Goal: Find contact information: Find contact information

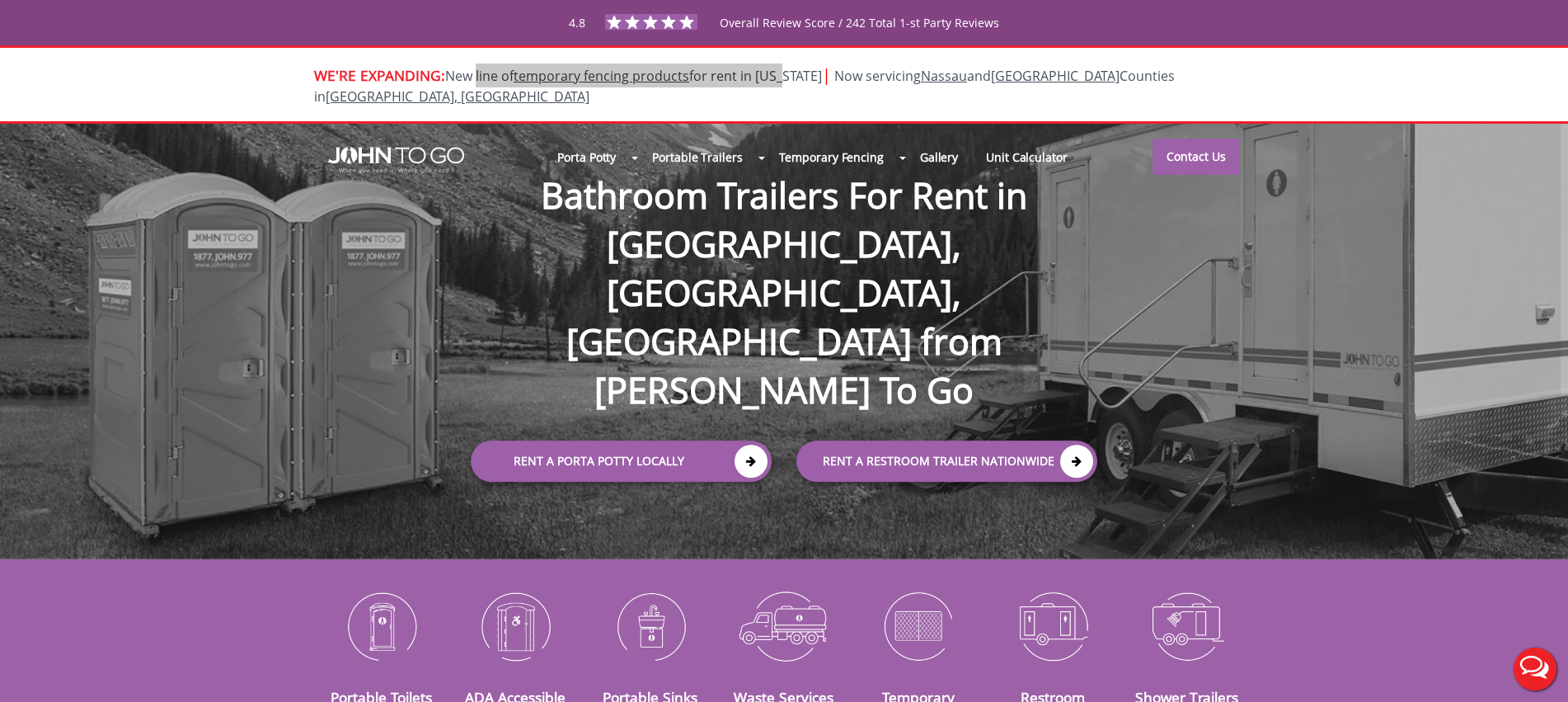
drag, startPoint x: 477, startPoint y: 79, endPoint x: 777, endPoint y: 81, distance: 300.0
click at [777, 81] on span "New line of temporary fencing products for rent in Florida | Now servicing Nass…" at bounding box center [744, 86] width 860 height 39
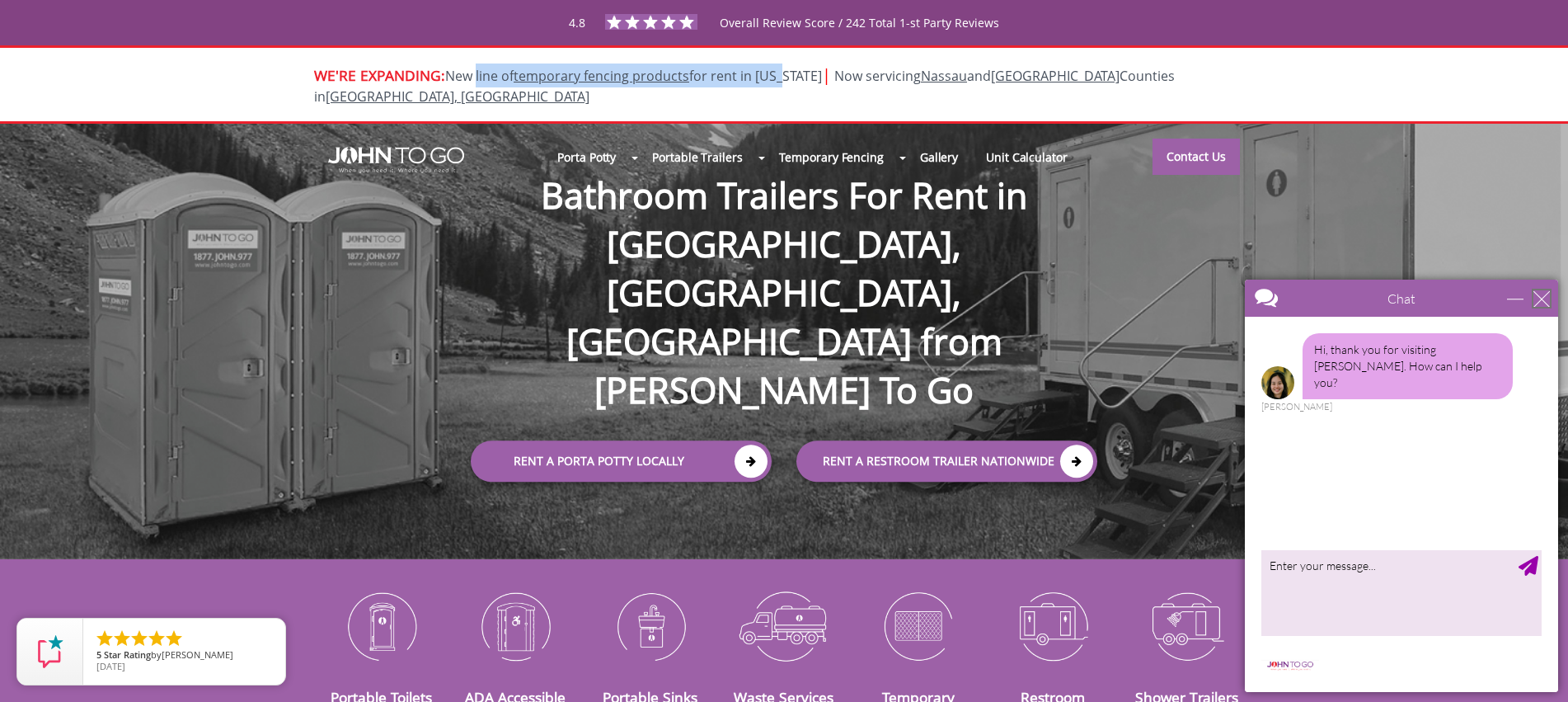
click at [1542, 297] on div "close" at bounding box center [1541, 298] width 16 height 16
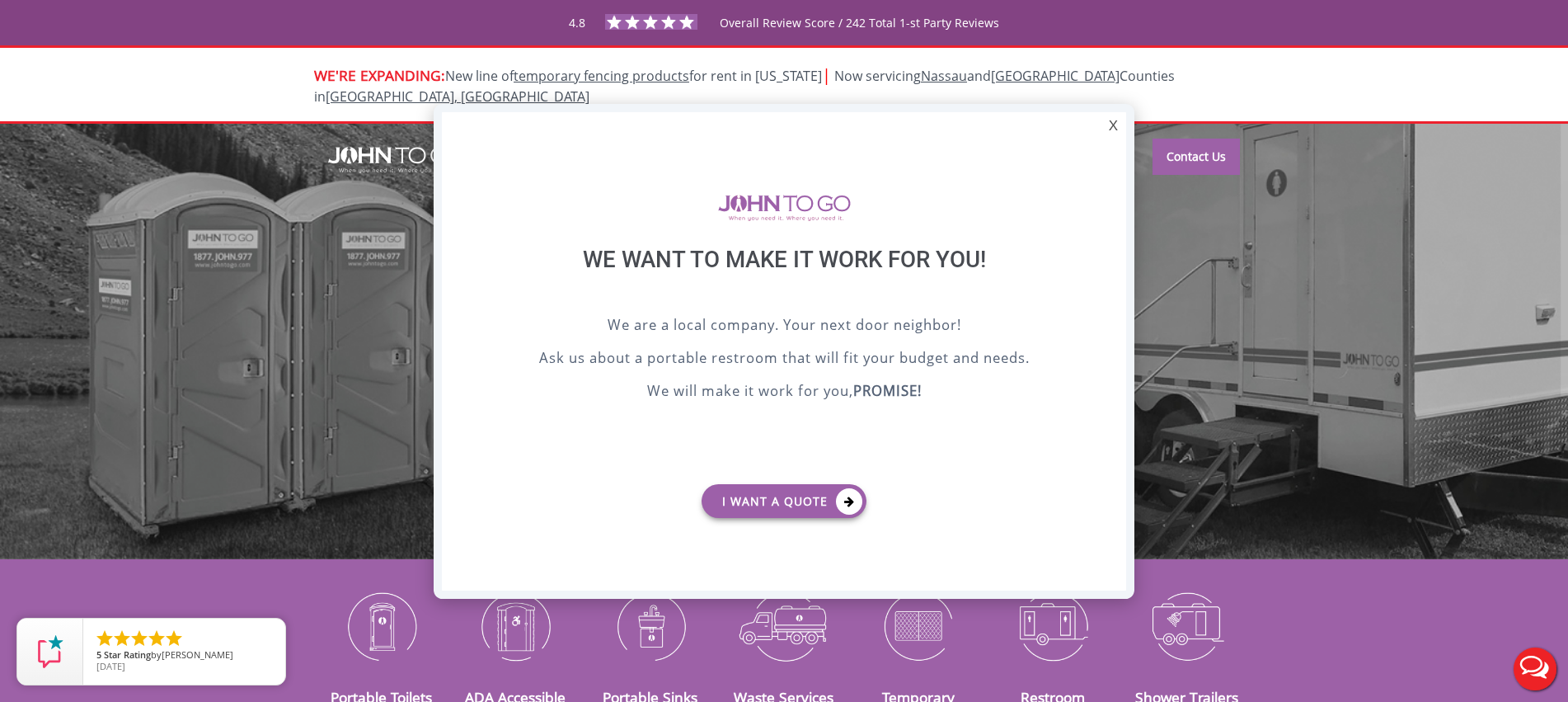
click at [1106, 122] on div "X" at bounding box center [1113, 126] width 25 height 28
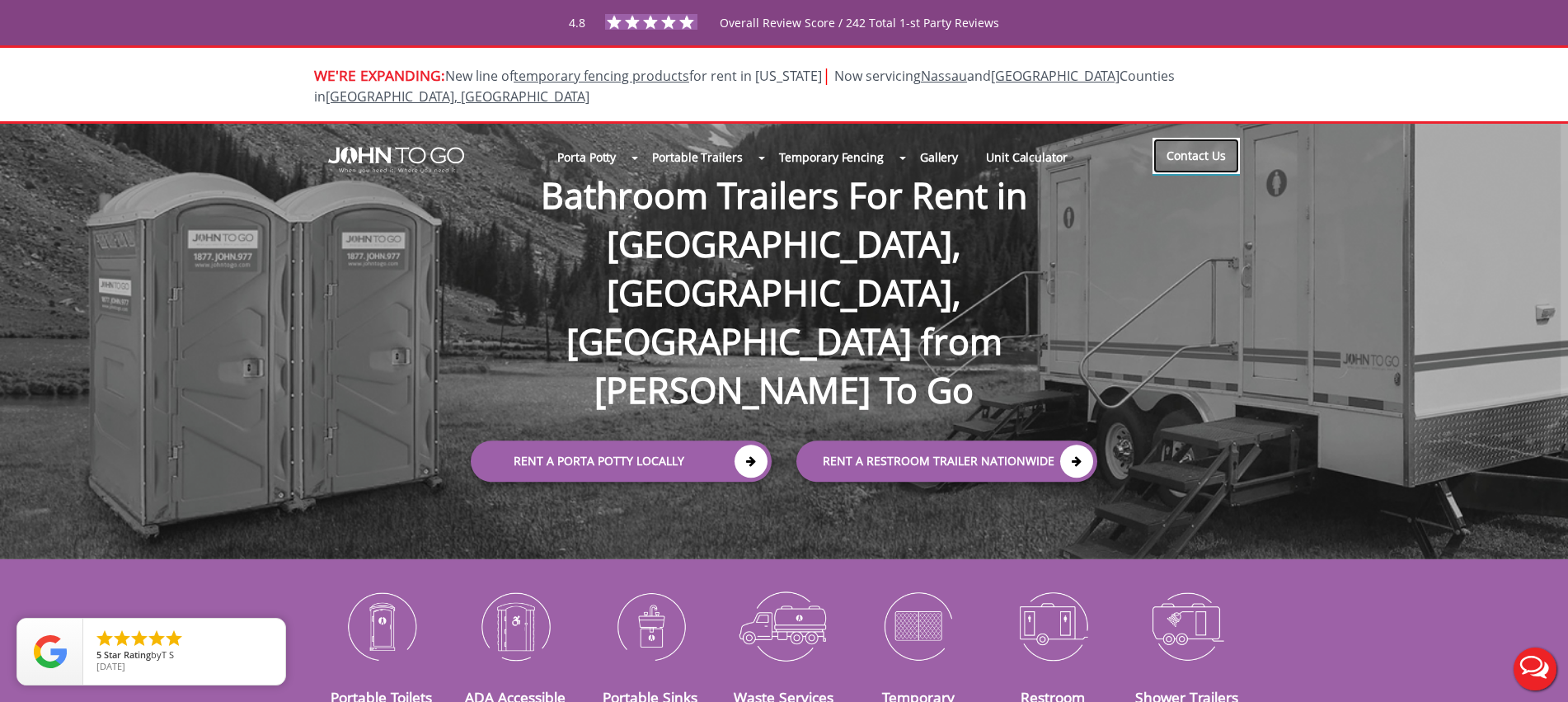
click at [1191, 143] on link "Contact Us" at bounding box center [1196, 156] width 87 height 37
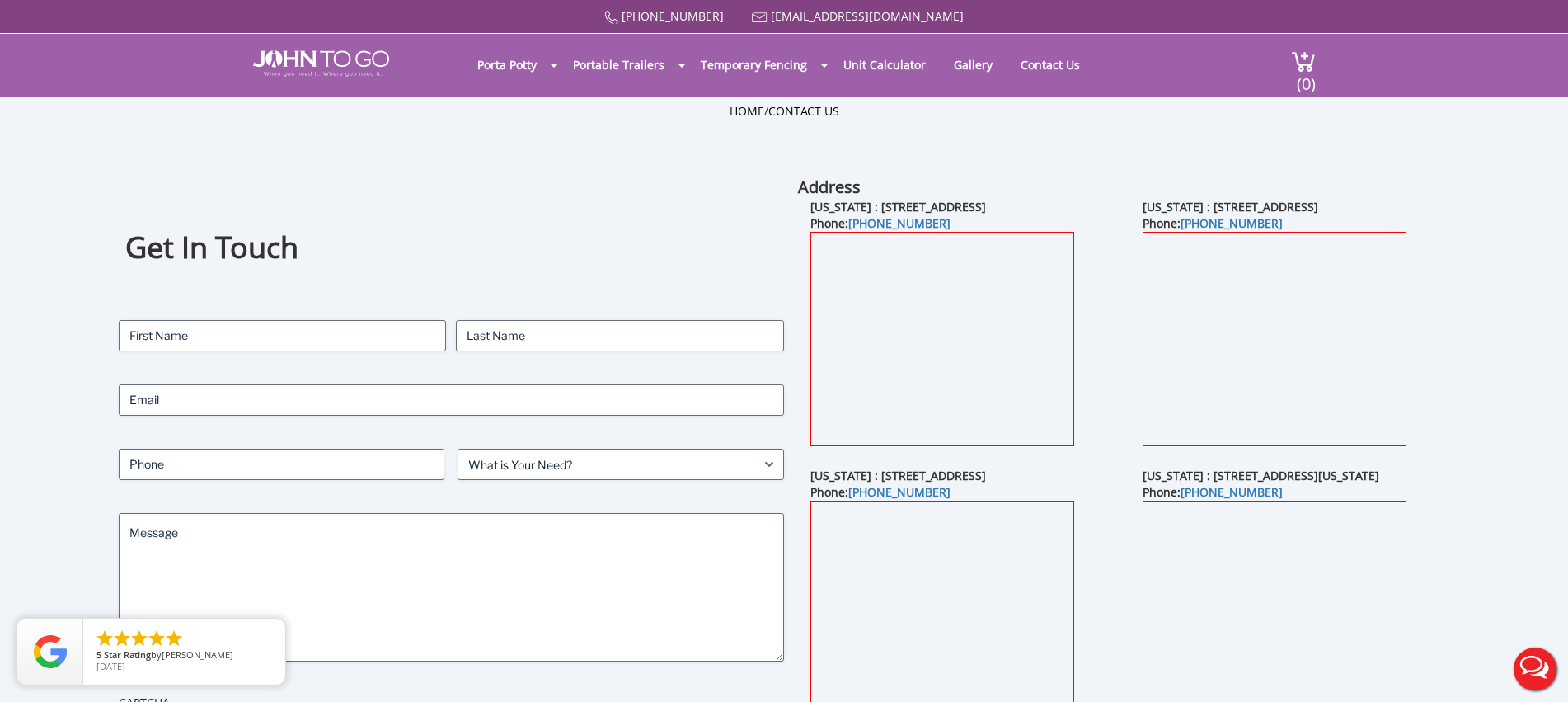
click at [563, 222] on div "Get In Touch Contact Name First Last Email Phone What is Your Need? (Required) …" at bounding box center [451, 472] width 665 height 593
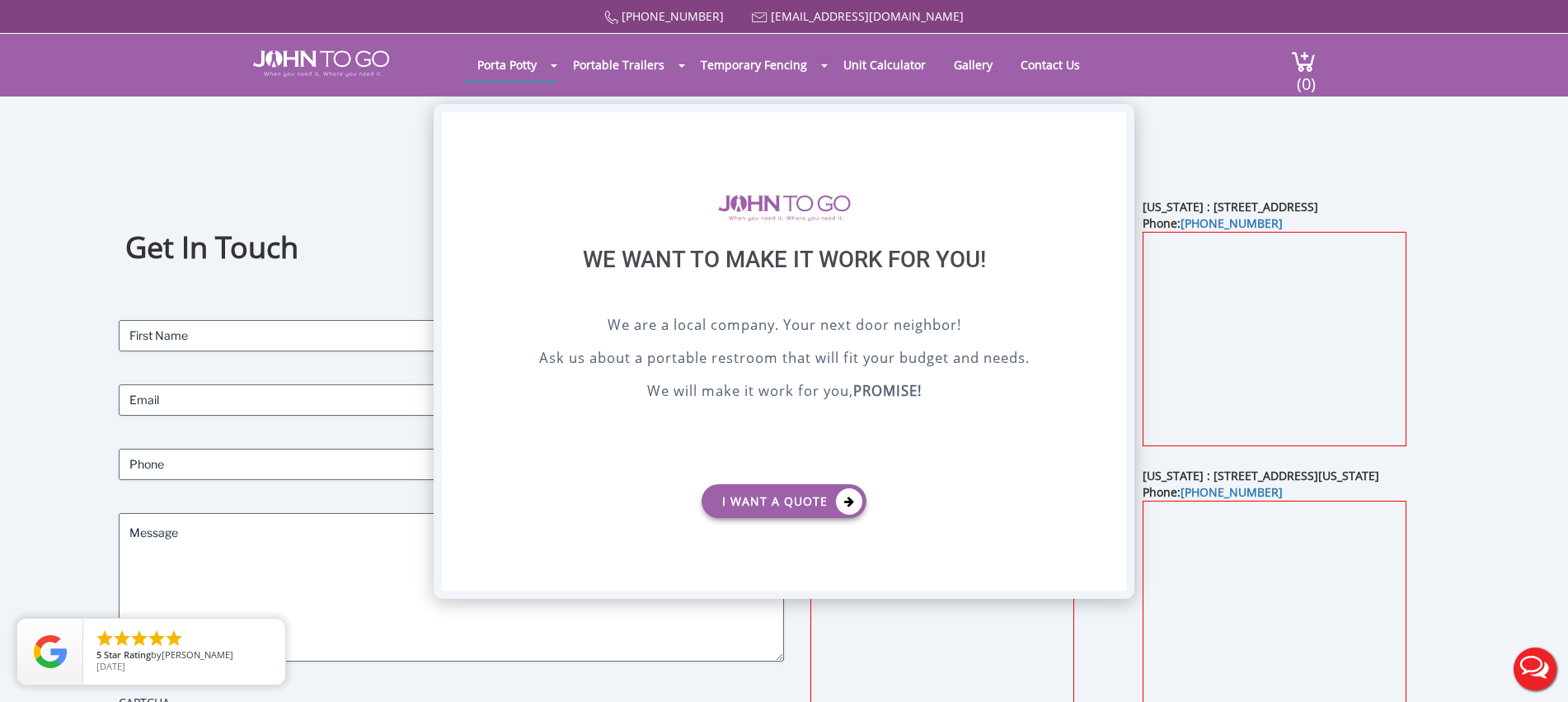
click at [1115, 121] on div "X" at bounding box center [1113, 126] width 25 height 28
